Goal: Find specific page/section: Find specific page/section

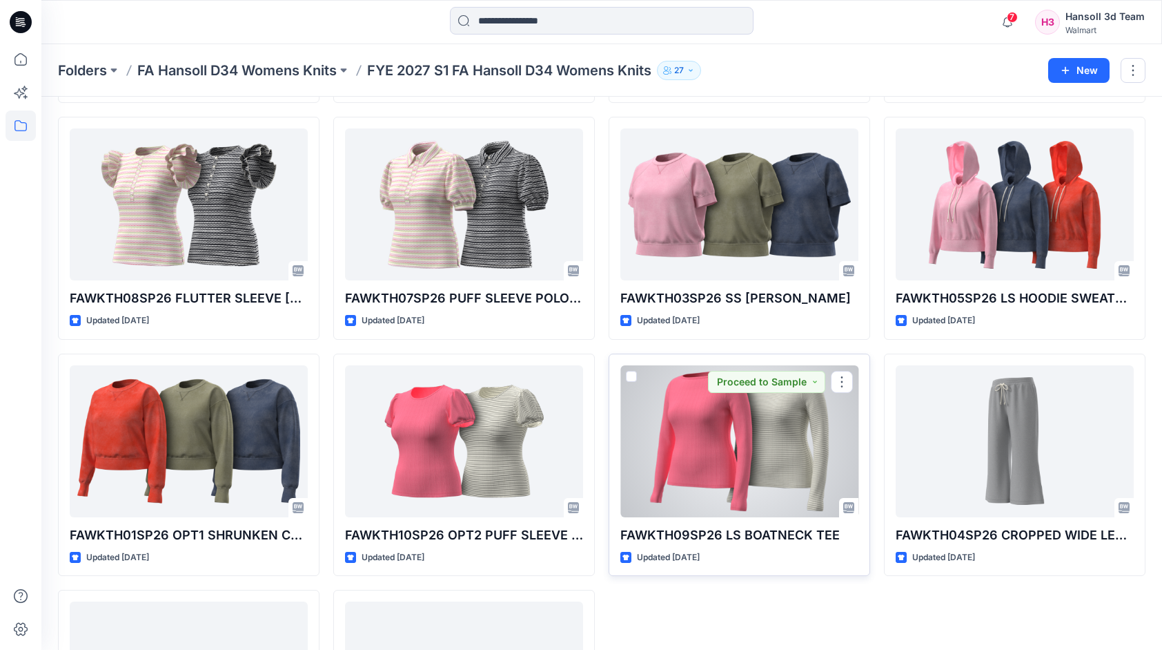
scroll to position [480, 0]
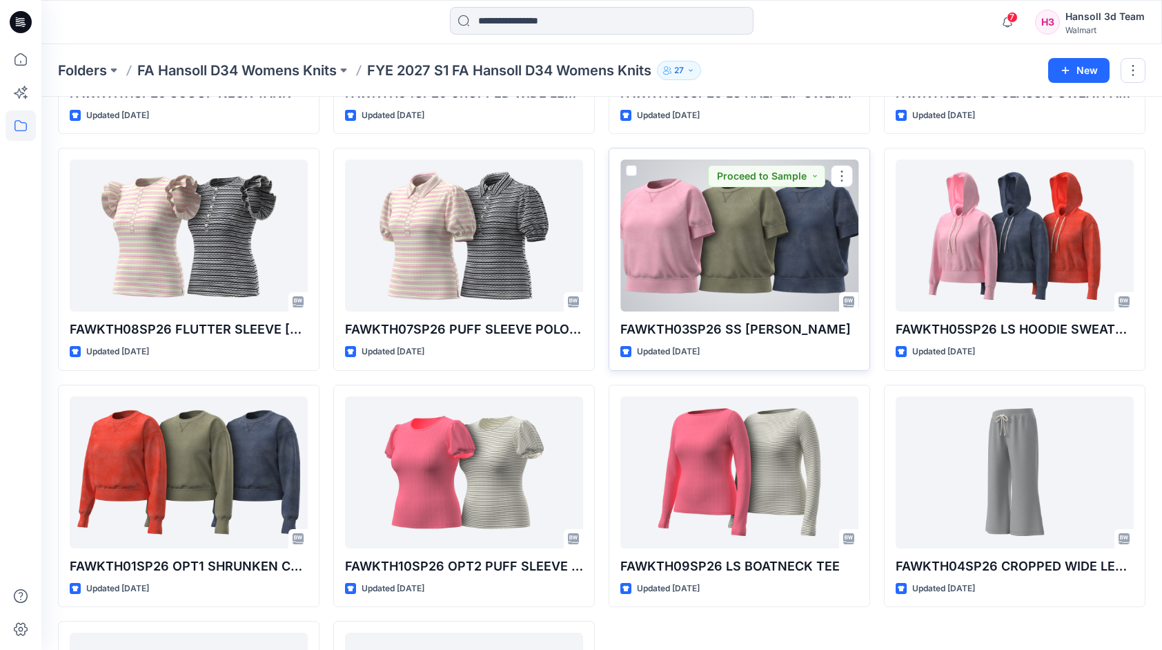
click at [777, 265] on div at bounding box center [740, 235] width 238 height 152
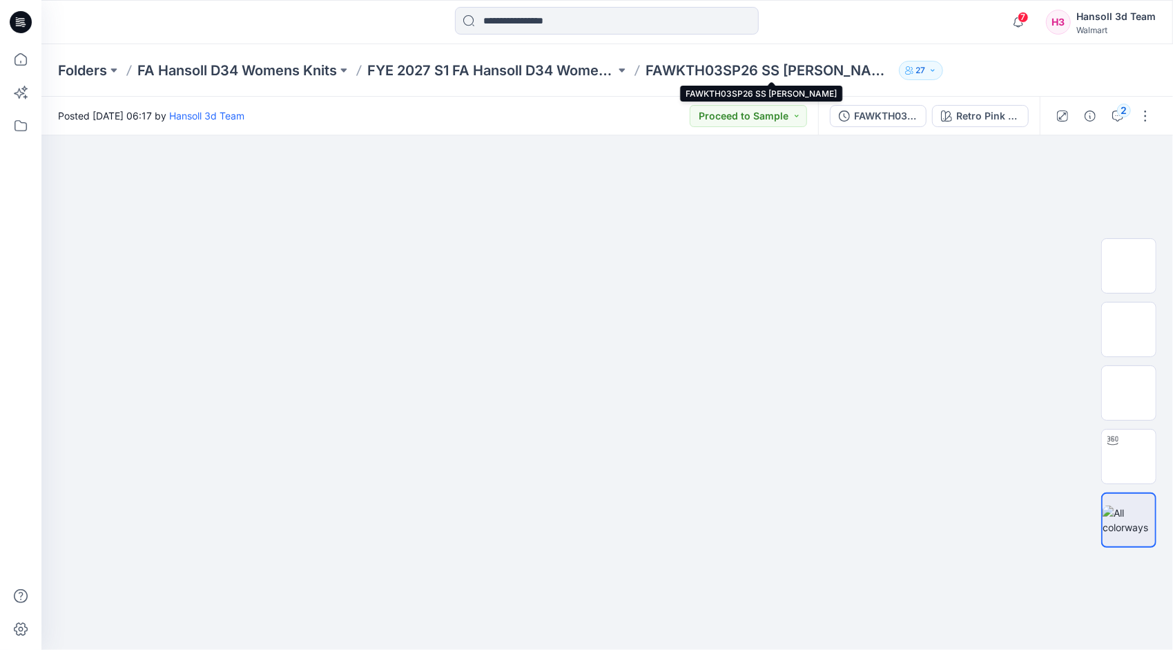
drag, startPoint x: 668, startPoint y: 70, endPoint x: 646, endPoint y: 70, distance: 22.1
click at [646, 70] on div "Folders FA Hansoll D34 Womens Knits FYE 2027 S1 FA Hansoll D34 Womens Knits FAW…" at bounding box center [553, 70] width 991 height 19
click at [887, 68] on p "FAWKTH03SP26 SS [PERSON_NAME]" at bounding box center [769, 70] width 248 height 19
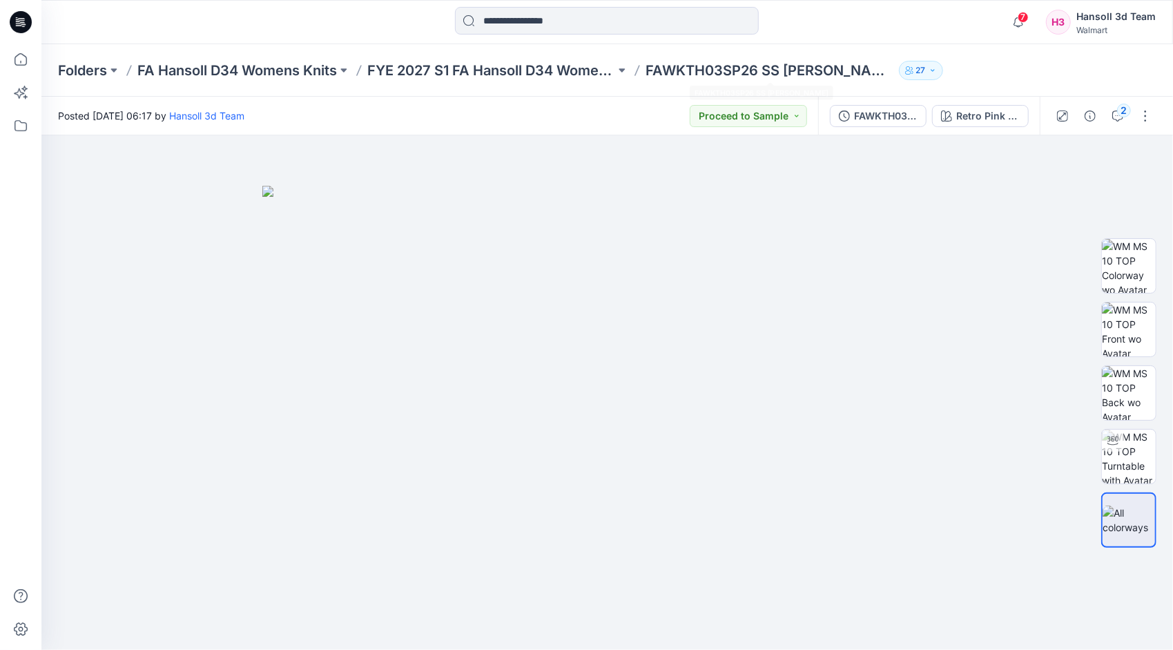
click at [887, 68] on p "FAWKTH03SP26 SS [PERSON_NAME]" at bounding box center [769, 70] width 248 height 19
click at [886, 70] on p "FAWKTH03SP26 SS [PERSON_NAME]" at bounding box center [769, 70] width 248 height 19
click at [820, 70] on p "FAWKTH03SP26 SS [PERSON_NAME]" at bounding box center [769, 70] width 248 height 19
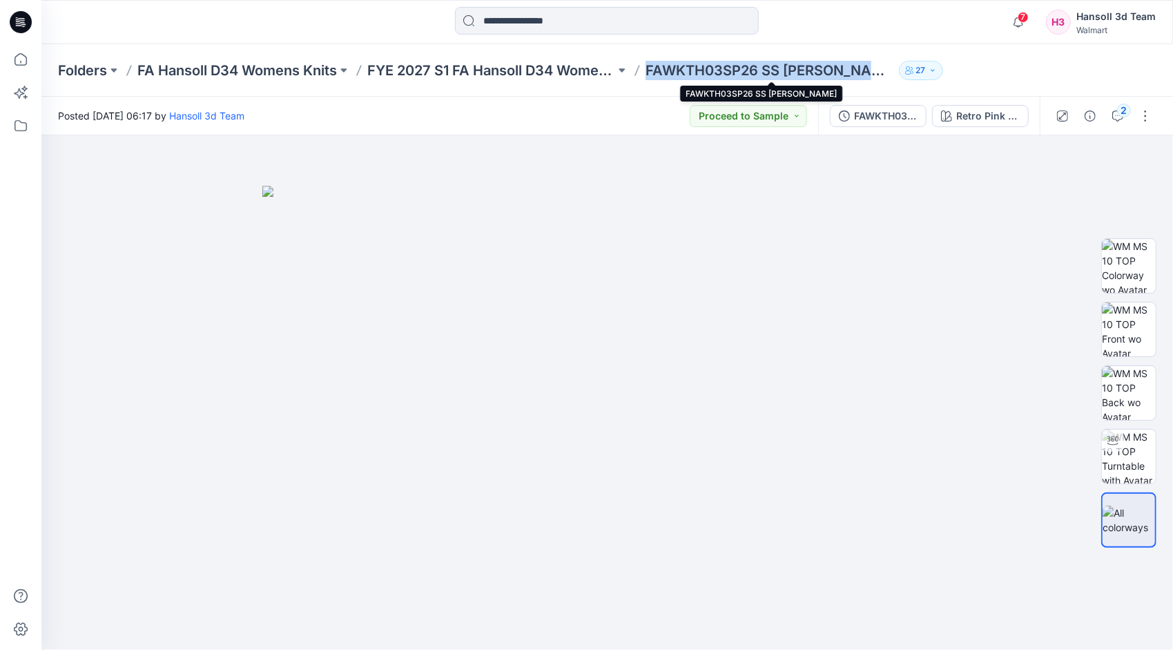
drag, startPoint x: 646, startPoint y: 72, endPoint x: 893, endPoint y: 73, distance: 247.1
click at [893, 73] on div "Folders FA Hansoll D34 Womens Knits FYE 2027 S1 FA Hansoll D34 Womens Knits FAW…" at bounding box center [553, 70] width 991 height 19
